Goal: Task Accomplishment & Management: Manage account settings

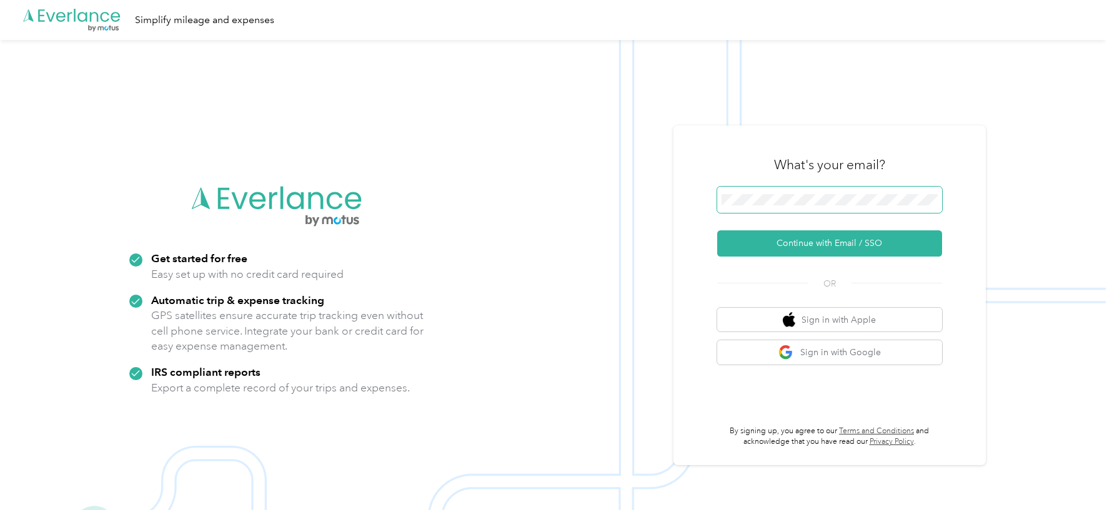
click at [791, 207] on span at bounding box center [829, 200] width 225 height 26
click at [717, 231] on button "Continue with Email / SSO" at bounding box center [829, 244] width 225 height 26
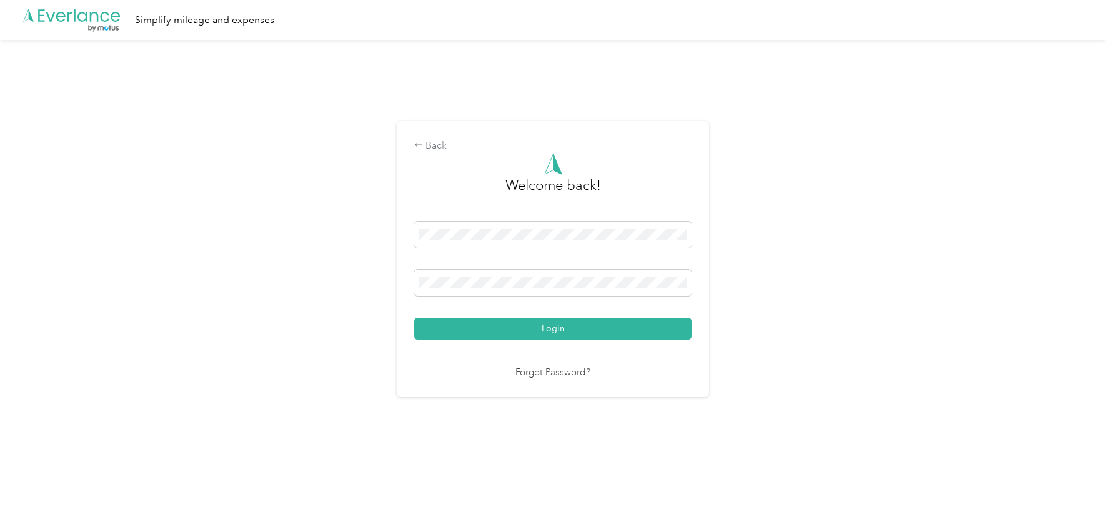
click at [414, 318] on button "Login" at bounding box center [552, 329] width 277 height 22
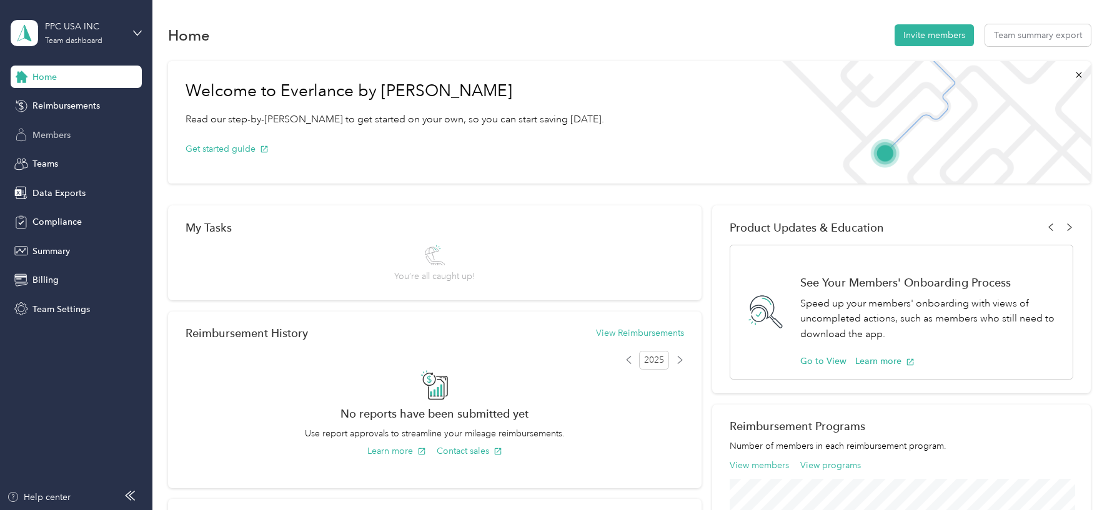
click at [66, 126] on div "Members" at bounding box center [76, 135] width 131 height 22
click at [49, 140] on span "Members" at bounding box center [51, 135] width 38 height 13
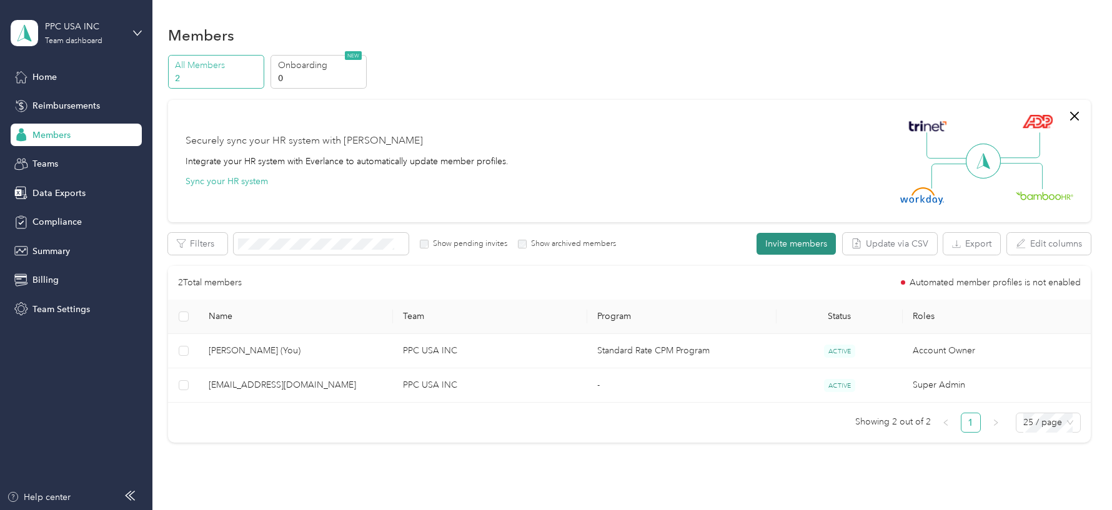
click at [808, 247] on button "Invite members" at bounding box center [796, 244] width 79 height 22
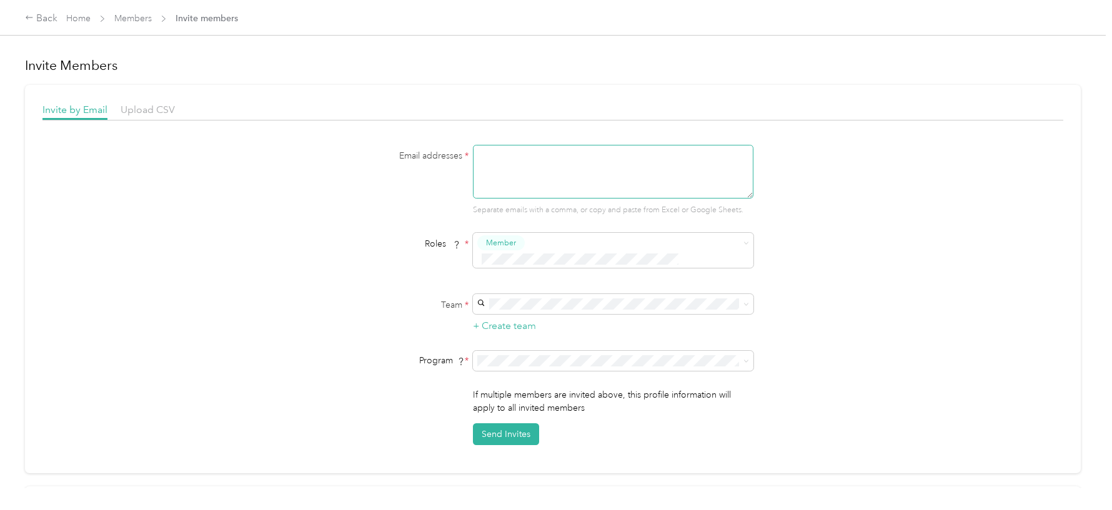
click at [645, 180] on textarea at bounding box center [613, 172] width 281 height 54
paste textarea "[EMAIL_ADDRESS][DOMAIN_NAME] [PERSON_NAME][EMAIL_ADDRESS][PERSON_NAME][DOMAIN_N…"
click at [496, 168] on textarea "[EMAIL_ADDRESS][DOMAIN_NAME] [PERSON_NAME][EMAIL_ADDRESS][PERSON_NAME][DOMAIN_N…" at bounding box center [613, 172] width 281 height 54
click at [487, 162] on textarea "[EMAIL_ADDRESS][DOMAIN_NAME] [PERSON_NAME][EMAIL_ADDRESS][PERSON_NAME][DOMAIN_N…" at bounding box center [613, 172] width 281 height 54
type textarea "[EMAIL_ADDRESS][DOMAIN_NAME],[PERSON_NAME][EMAIL_ADDRESS][PERSON_NAME][DOMAIN_N…"
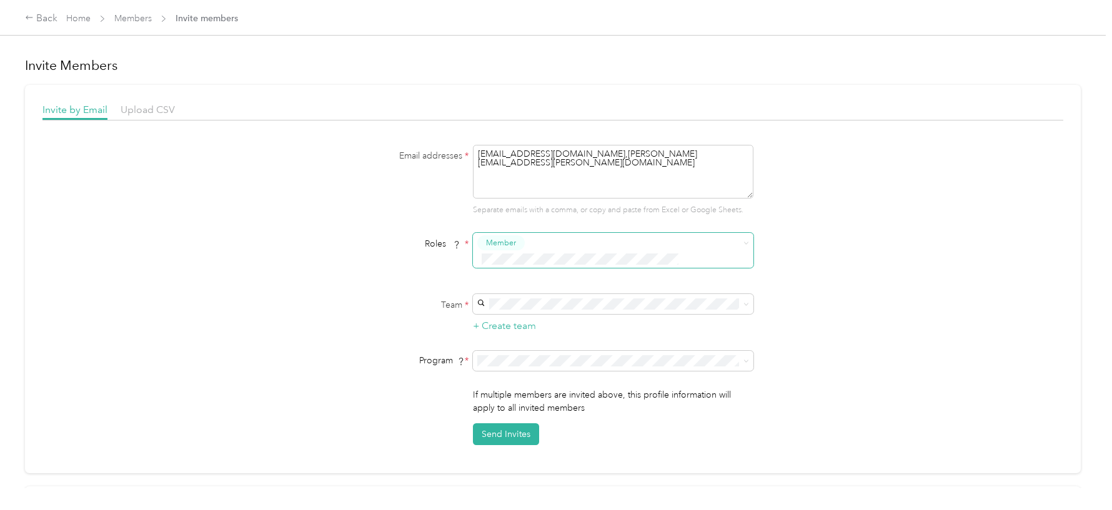
click at [635, 253] on span at bounding box center [605, 259] width 256 height 13
click at [552, 356] on div "Super Admin" at bounding box center [616, 362] width 263 height 16
click at [529, 427] on span "No program" at bounding box center [510, 428] width 50 height 11
click at [612, 316] on div "PPC USA INC (Main organization) [EMAIL_ADDRESS][DOMAIN_NAME] +1 more" at bounding box center [616, 318] width 263 height 29
click at [871, 351] on div "Email addresses * [EMAIL_ADDRESS][DOMAIN_NAME],[PERSON_NAME][EMAIL_ADDRESS][PER…" at bounding box center [552, 295] width 1021 height 301
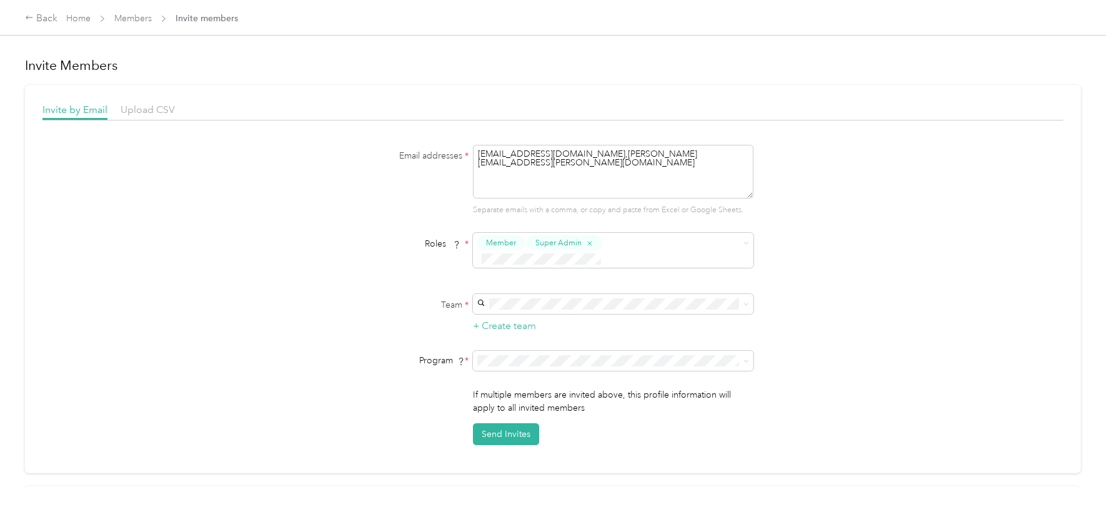
scroll to position [67, 0]
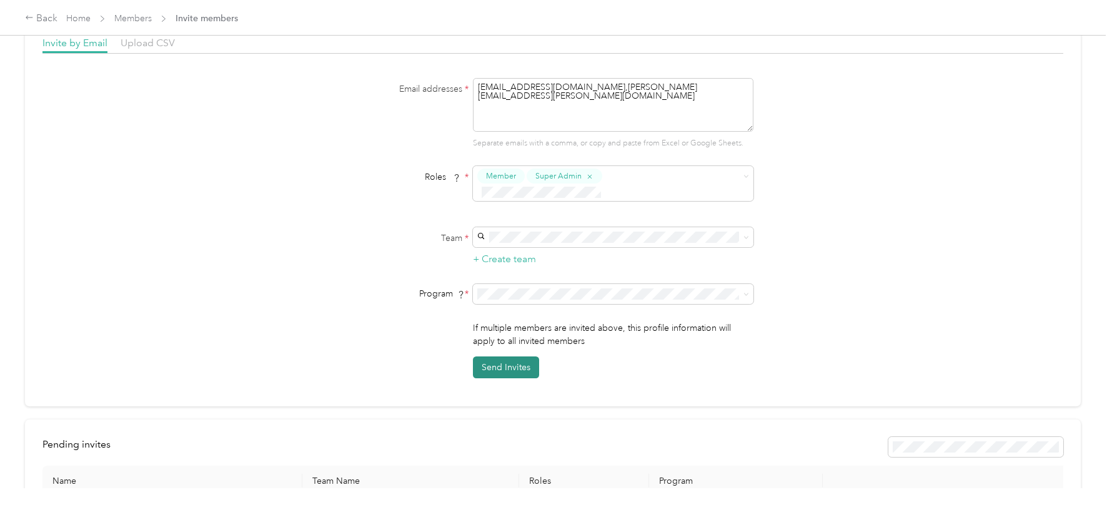
click at [524, 358] on button "Send Invites" at bounding box center [506, 368] width 66 height 22
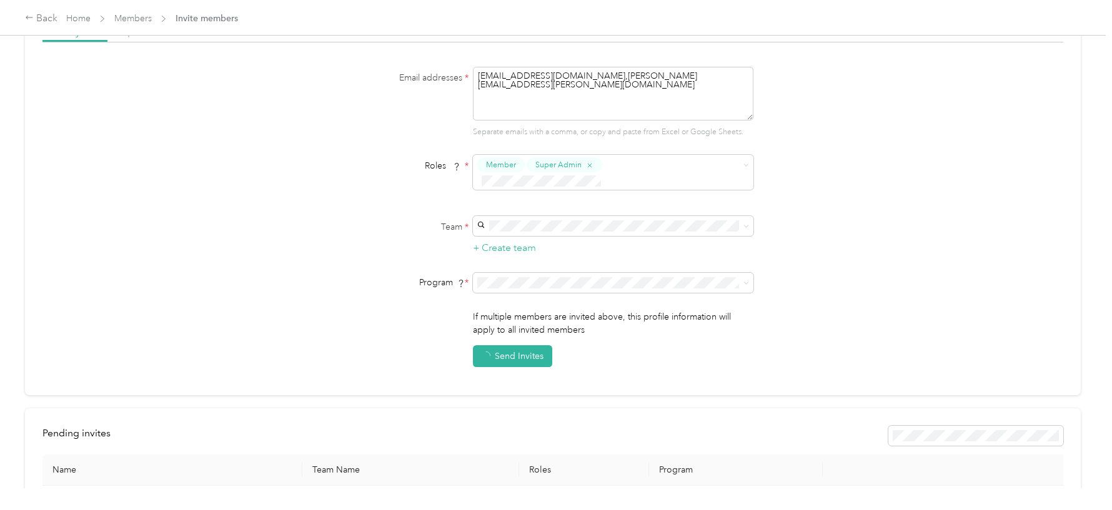
scroll to position [76, 0]
